Goal: Browse casually

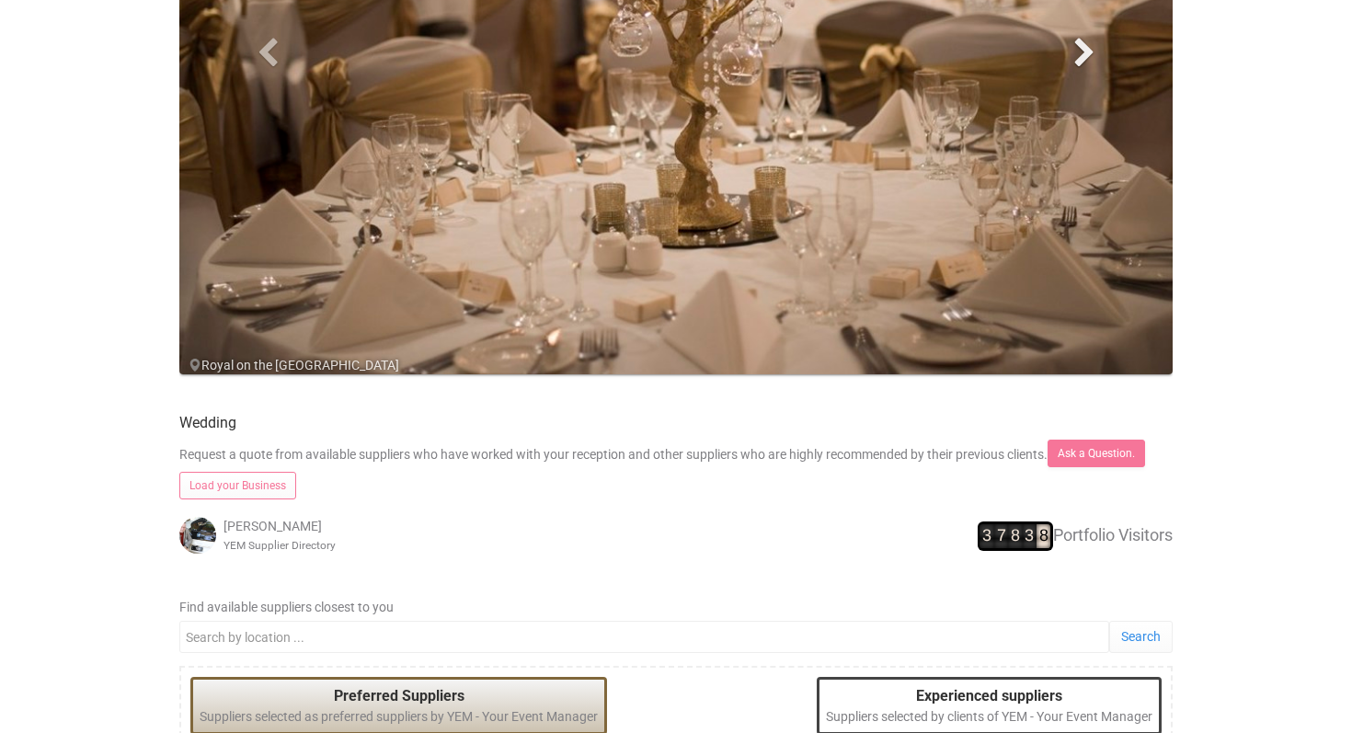
scroll to position [162, 0]
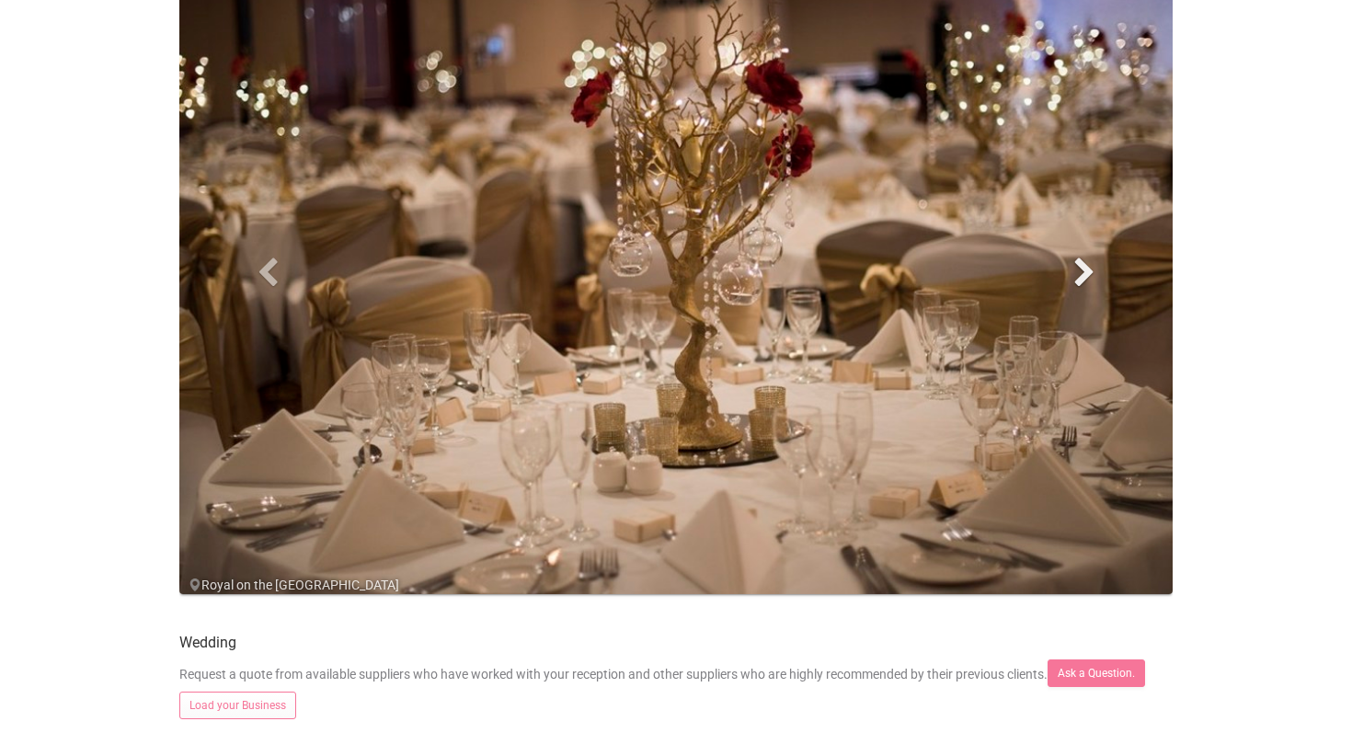
click at [1068, 281] on link "Next" at bounding box center [1084, 271] width 149 height 681
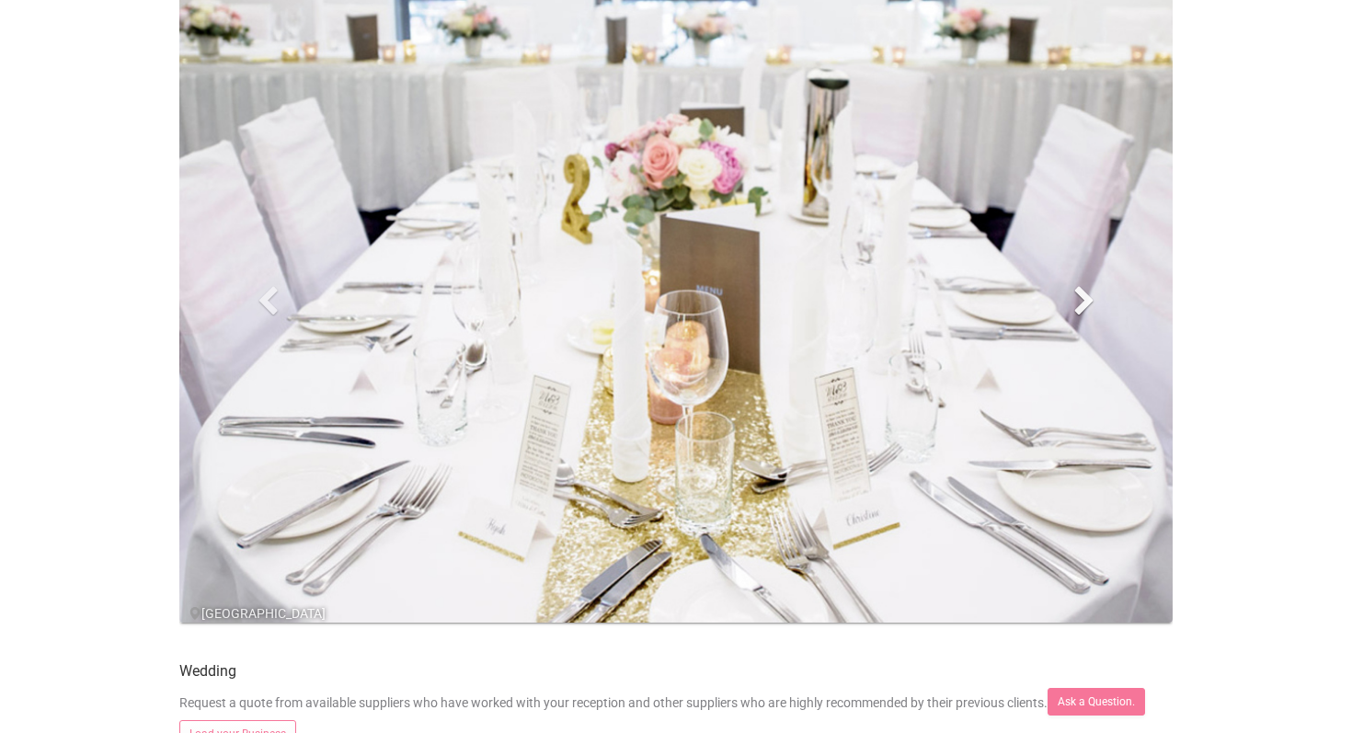
scroll to position [51, 0]
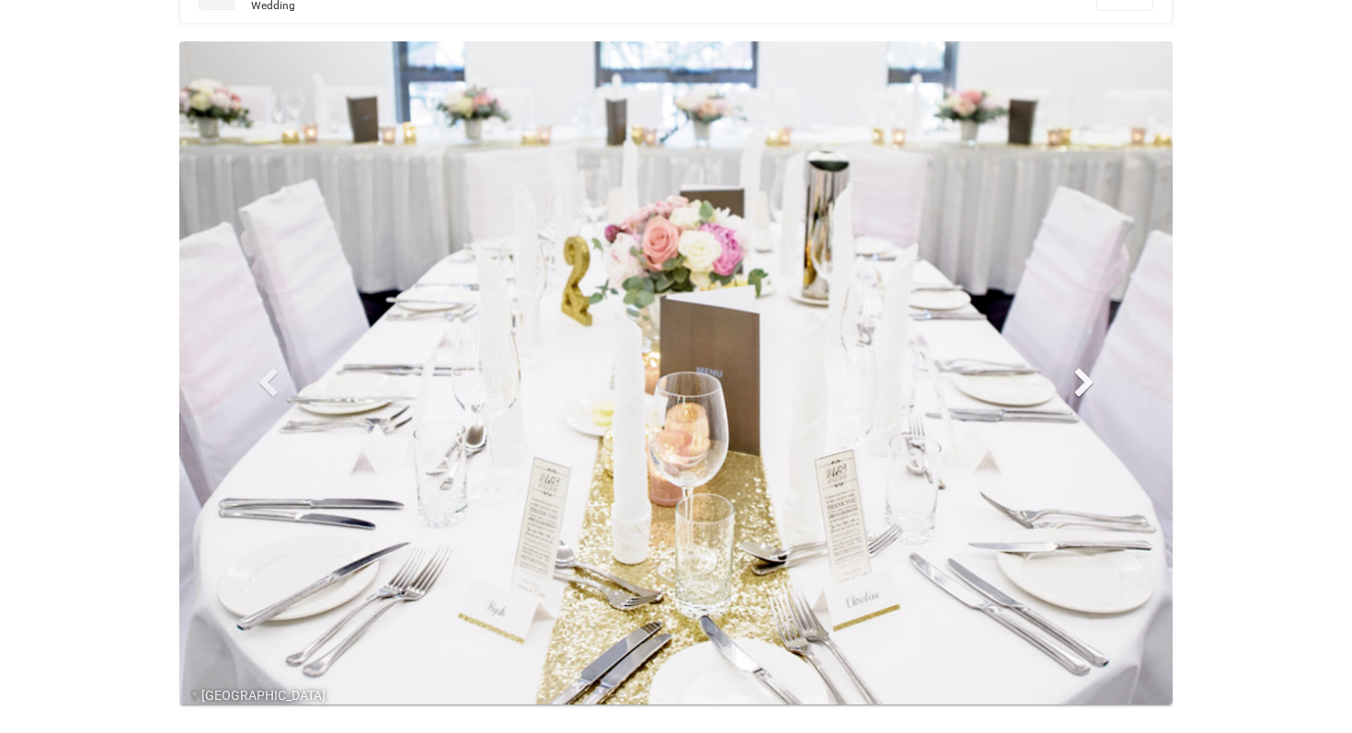
click at [1090, 388] on span at bounding box center [1084, 382] width 28 height 28
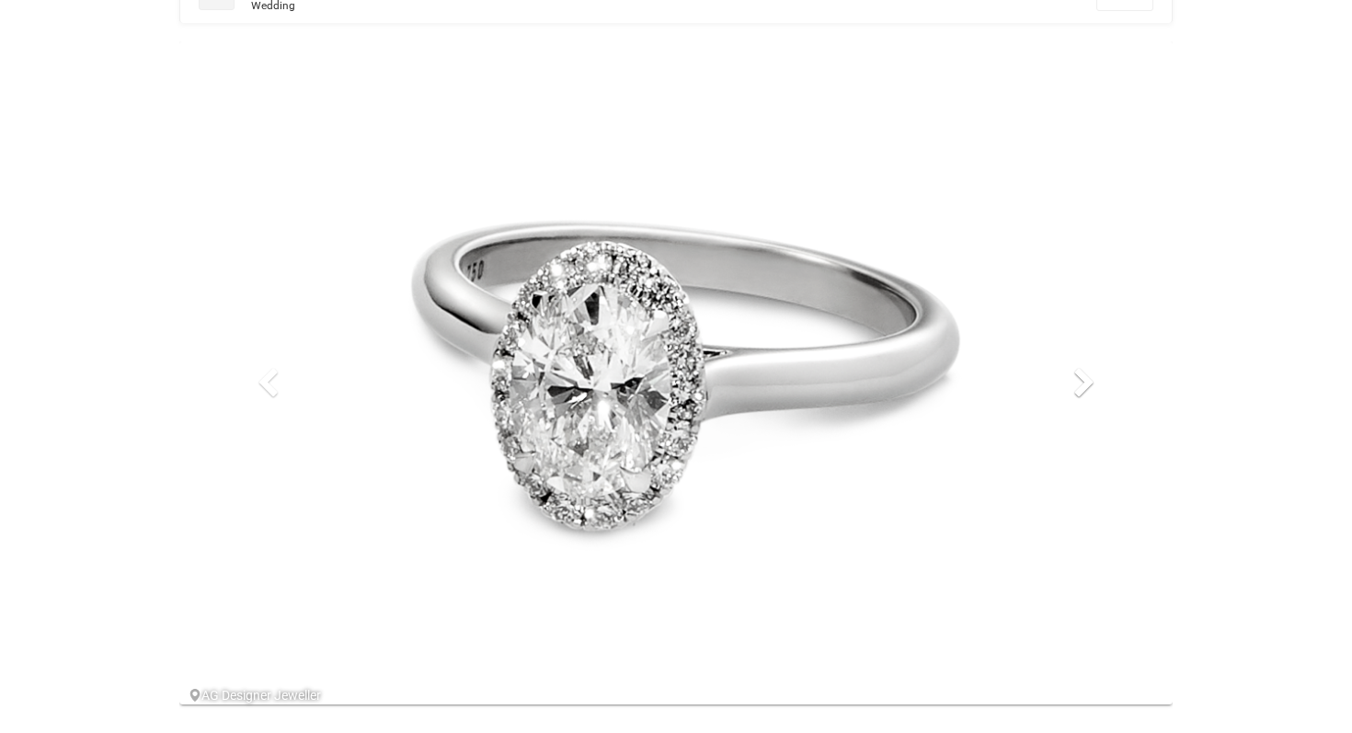
click at [1090, 388] on span at bounding box center [1084, 382] width 28 height 28
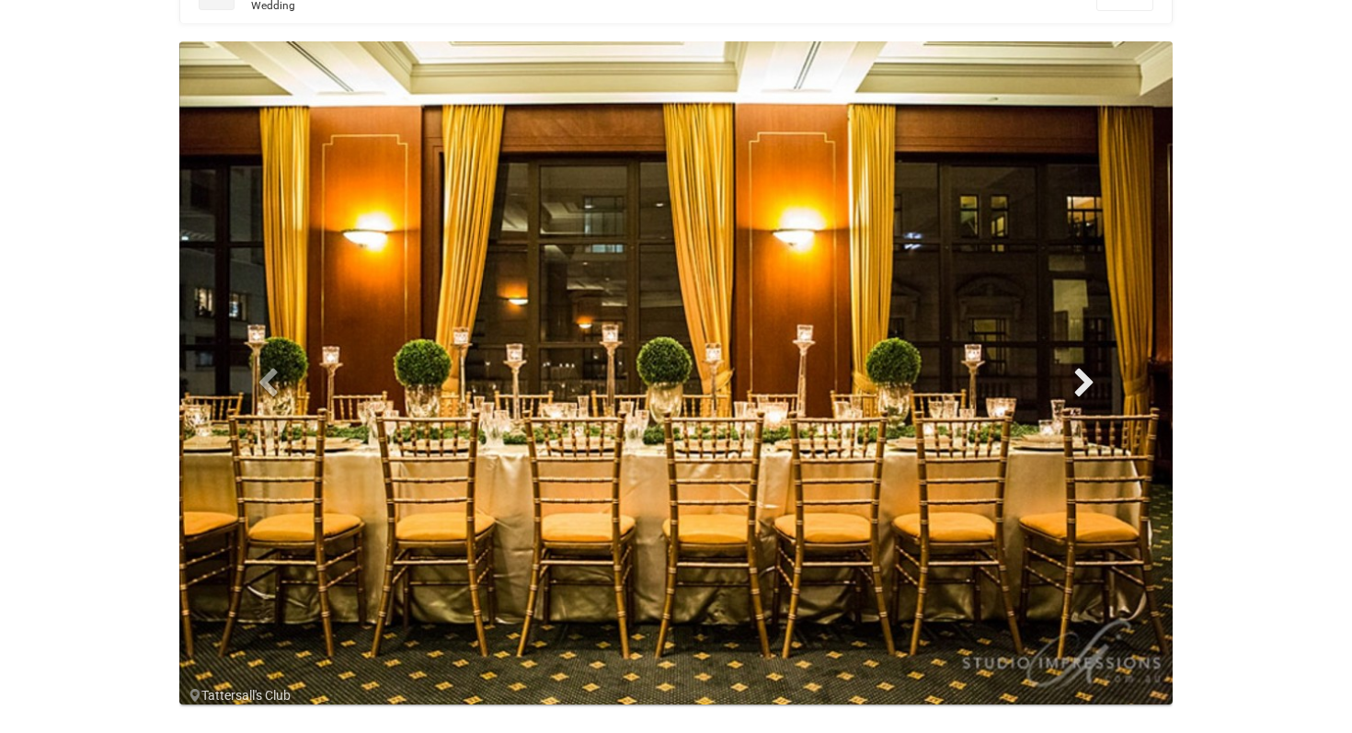
click at [1090, 388] on span at bounding box center [1084, 382] width 28 height 28
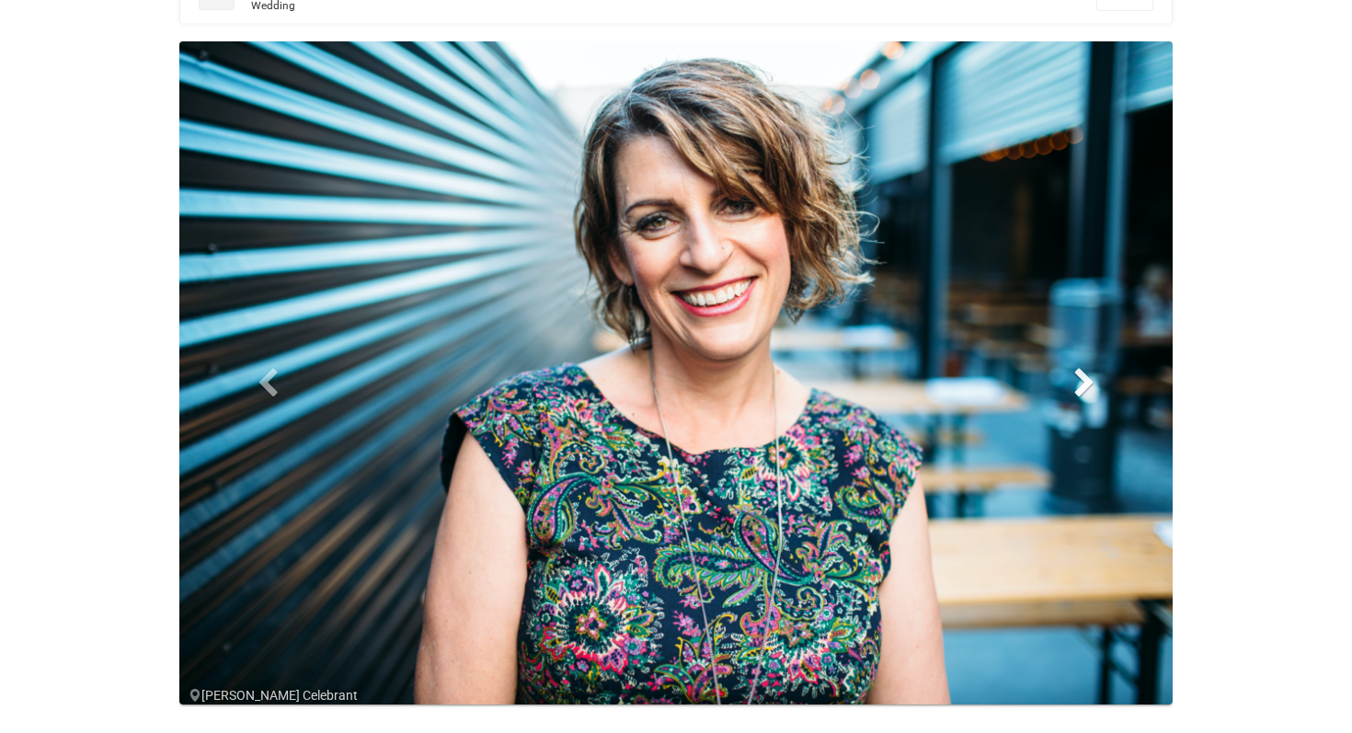
click at [1090, 388] on span at bounding box center [1084, 382] width 28 height 28
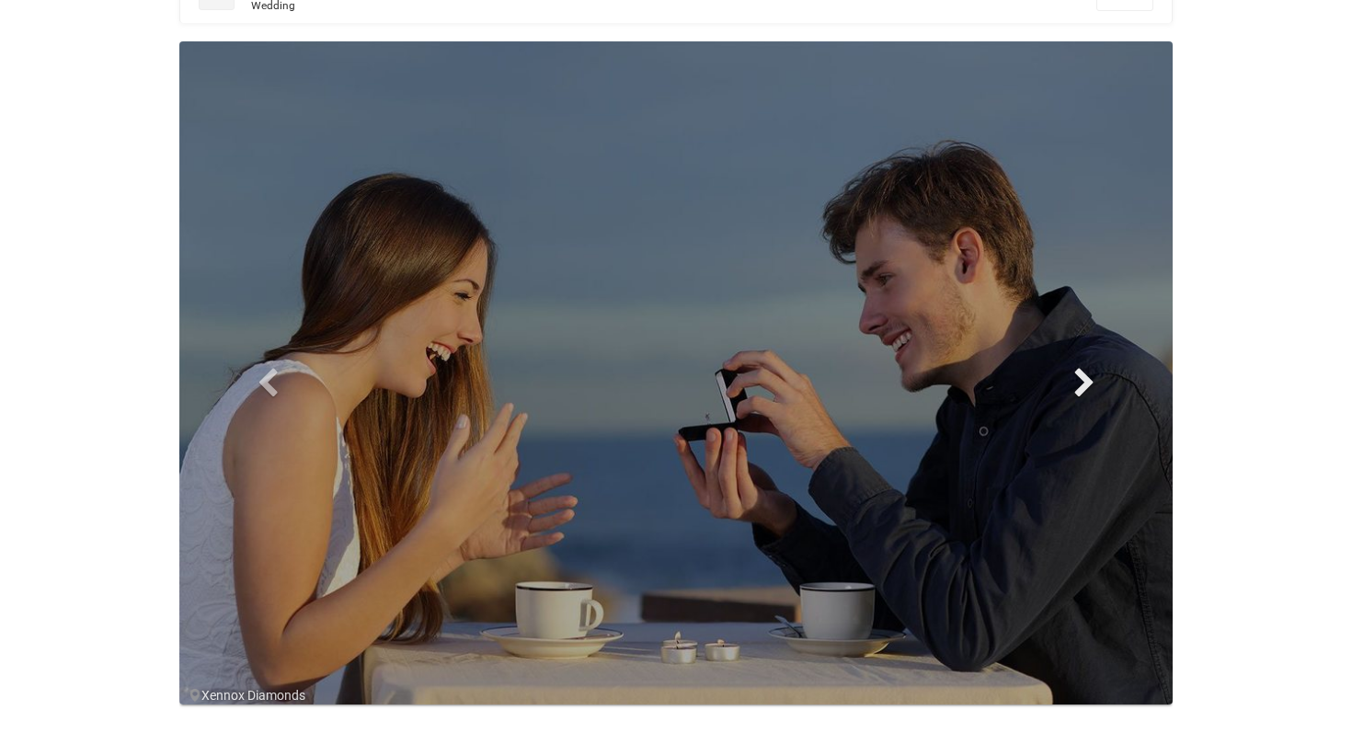
click at [1090, 388] on span at bounding box center [1084, 382] width 28 height 28
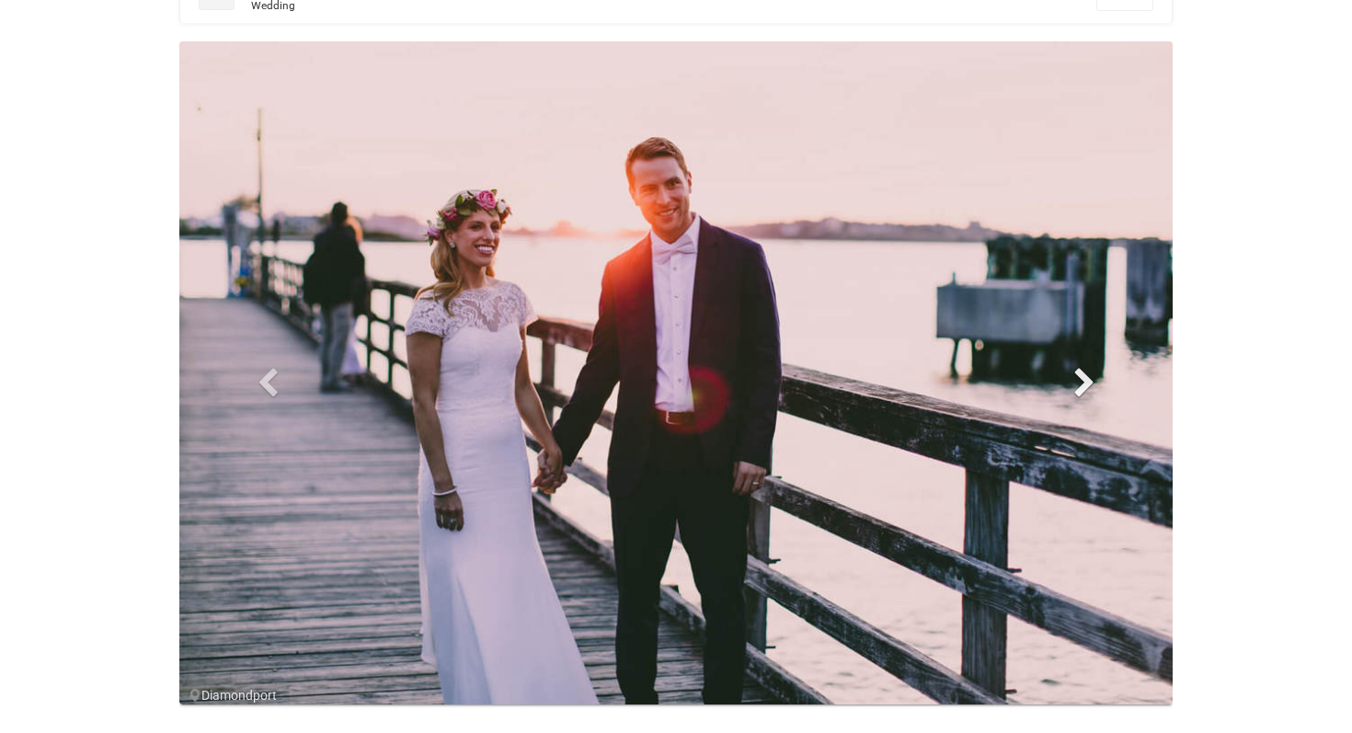
click at [1090, 388] on span at bounding box center [1084, 382] width 28 height 28
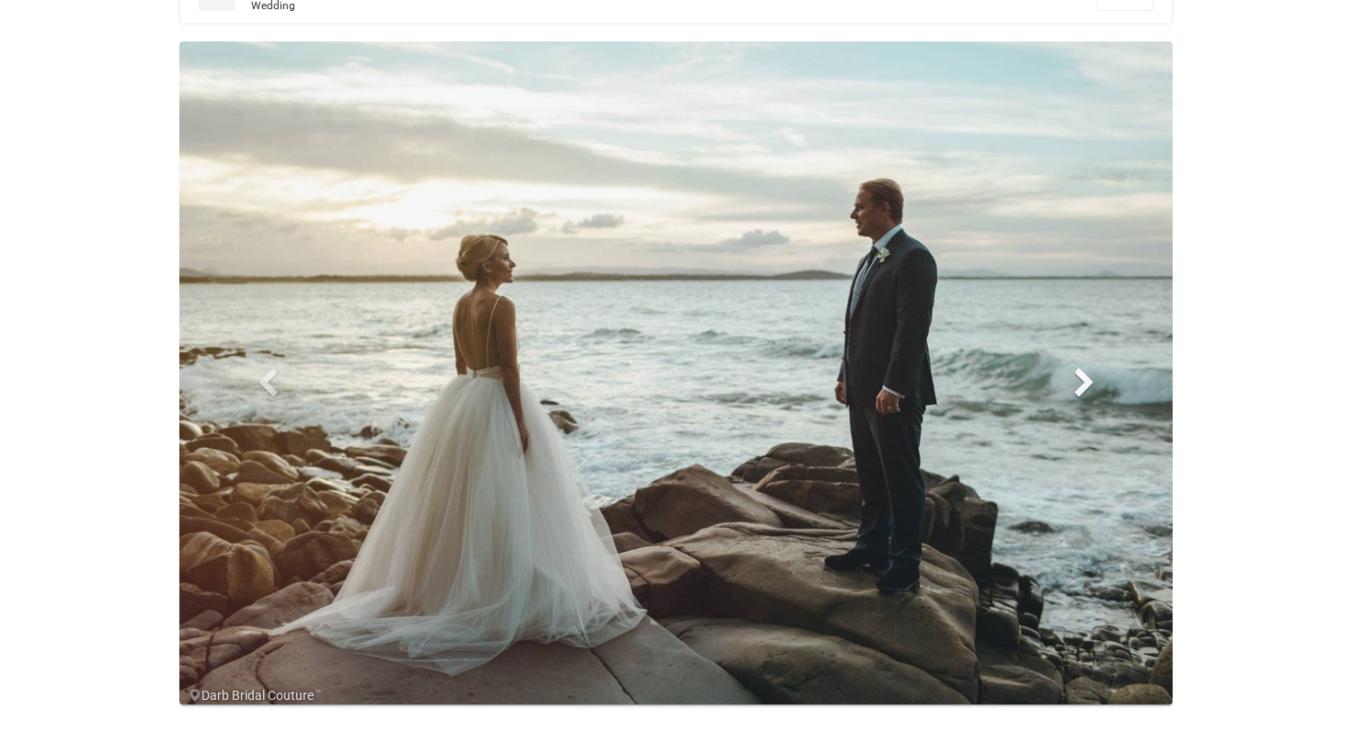
click at [1091, 388] on span at bounding box center [1084, 382] width 28 height 28
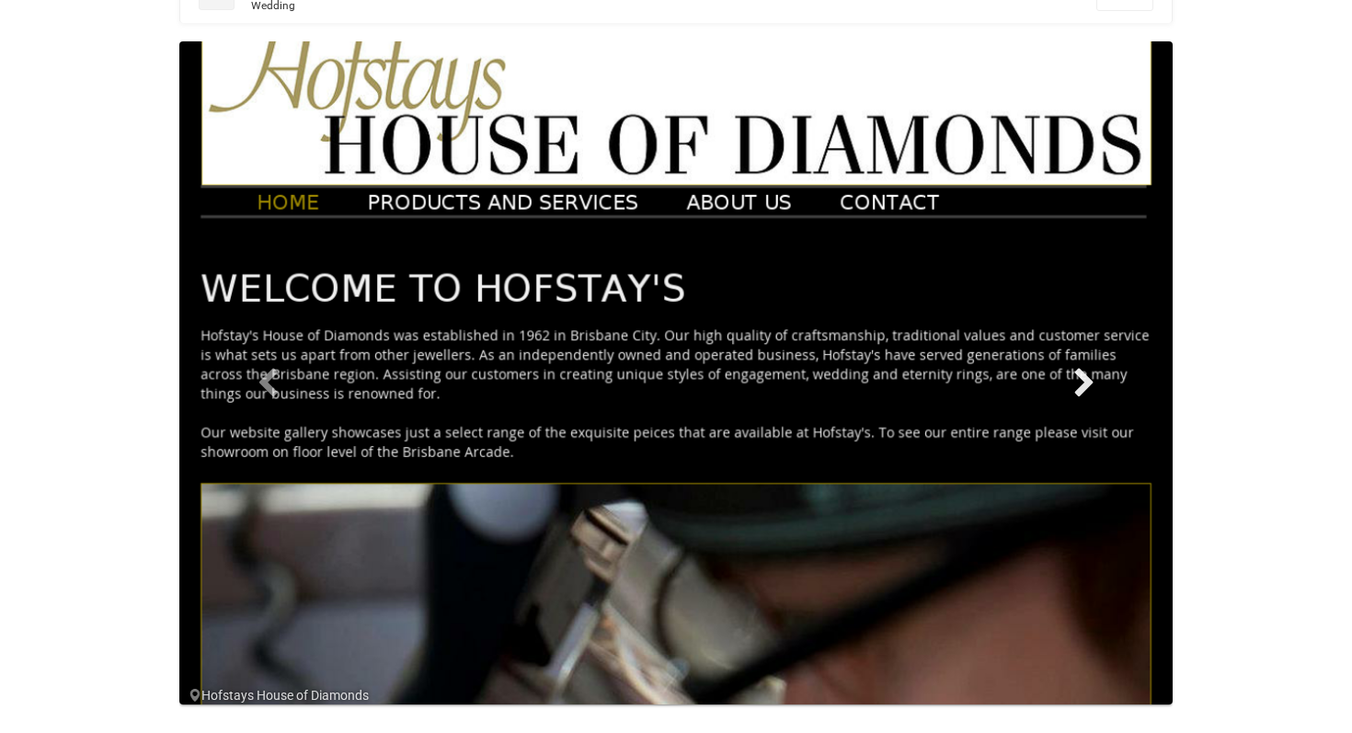
click at [1091, 388] on span at bounding box center [1084, 382] width 28 height 28
